Goal: Entertainment & Leisure: Browse casually

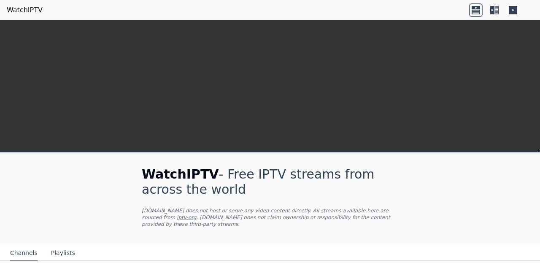
scroll to position [151, 0]
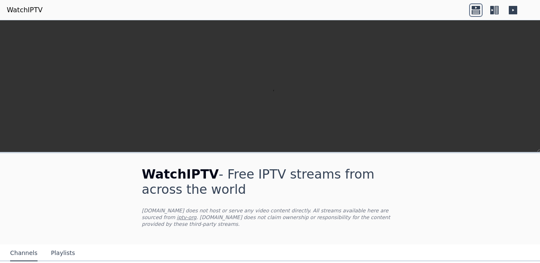
scroll to position [124, 0]
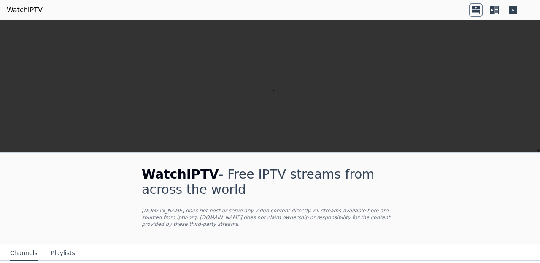
scroll to position [177, 0]
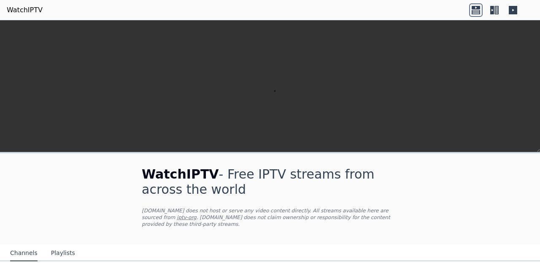
scroll to position [1060, 0]
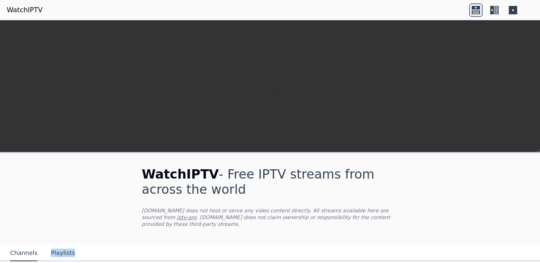
scroll to position [0, 0]
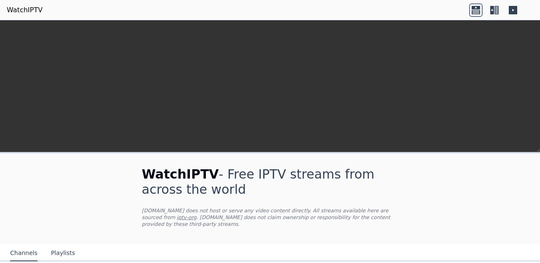
scroll to position [257, 0]
